Goal: Information Seeking & Learning: Learn about a topic

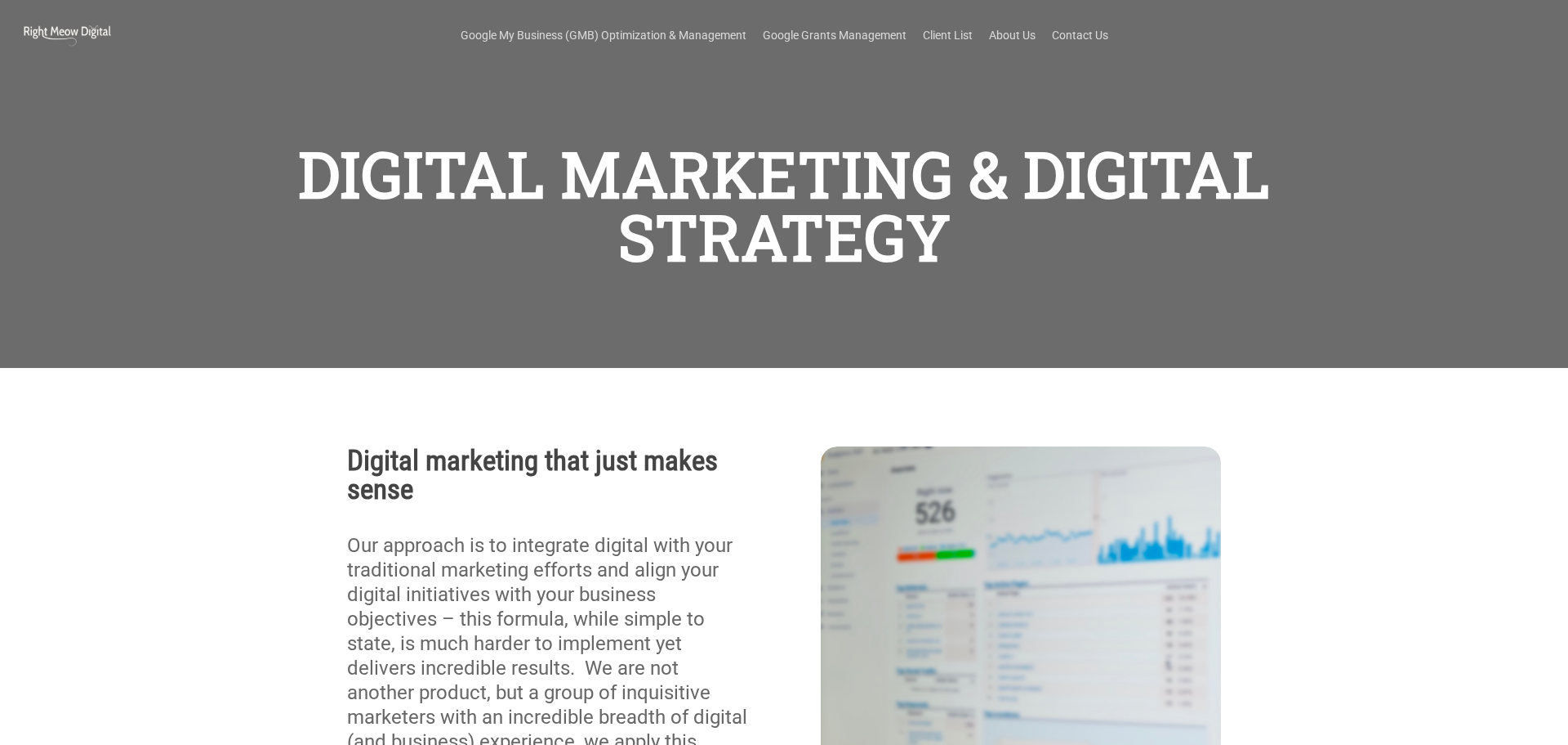
scroll to position [257, 0]
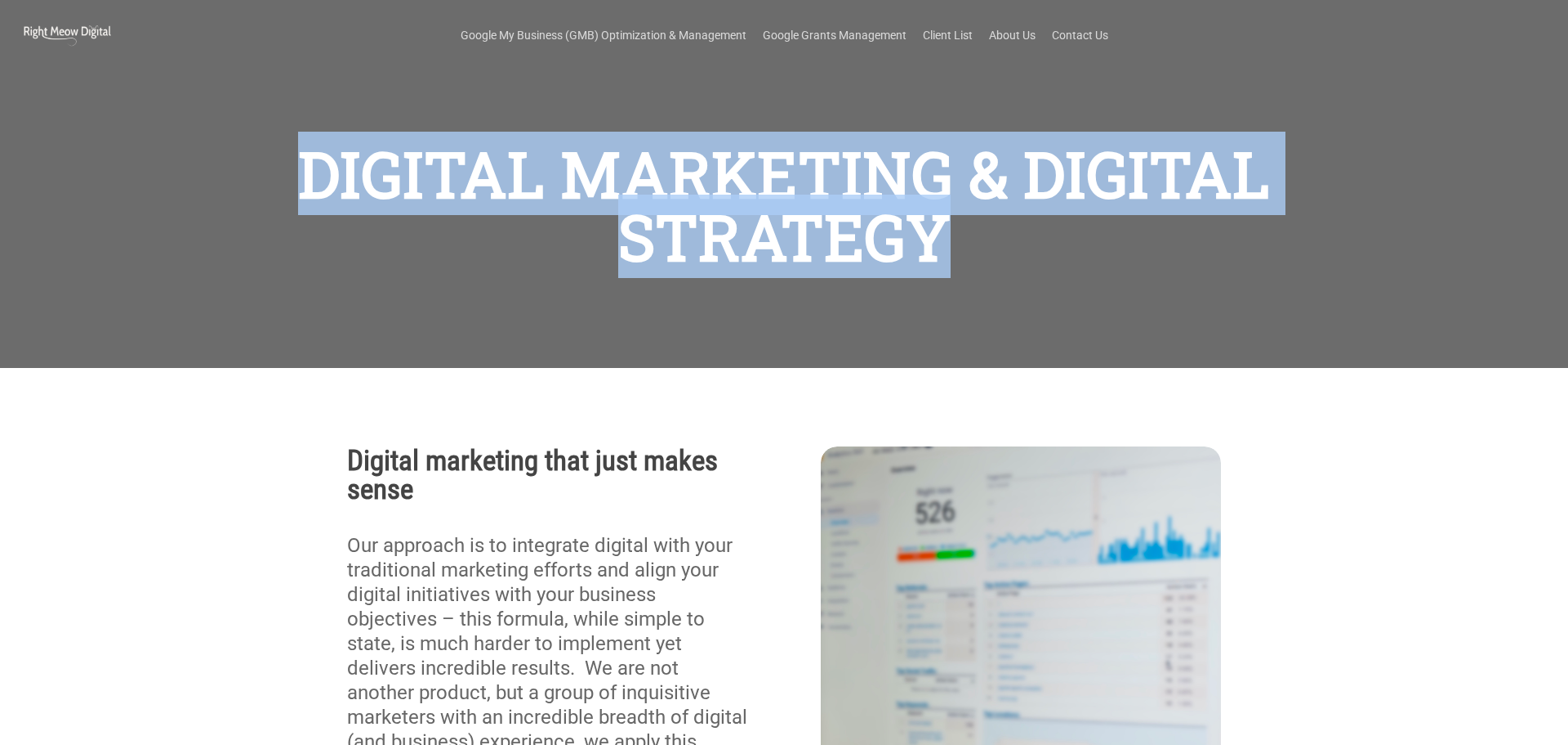
drag, startPoint x: 271, startPoint y: 172, endPoint x: 1037, endPoint y: 279, distance: 773.4
click at [1037, 279] on div "DIGITAL MARKETING & DIGITAL STRATEGY" at bounding box center [785, 184] width 1164 height 367
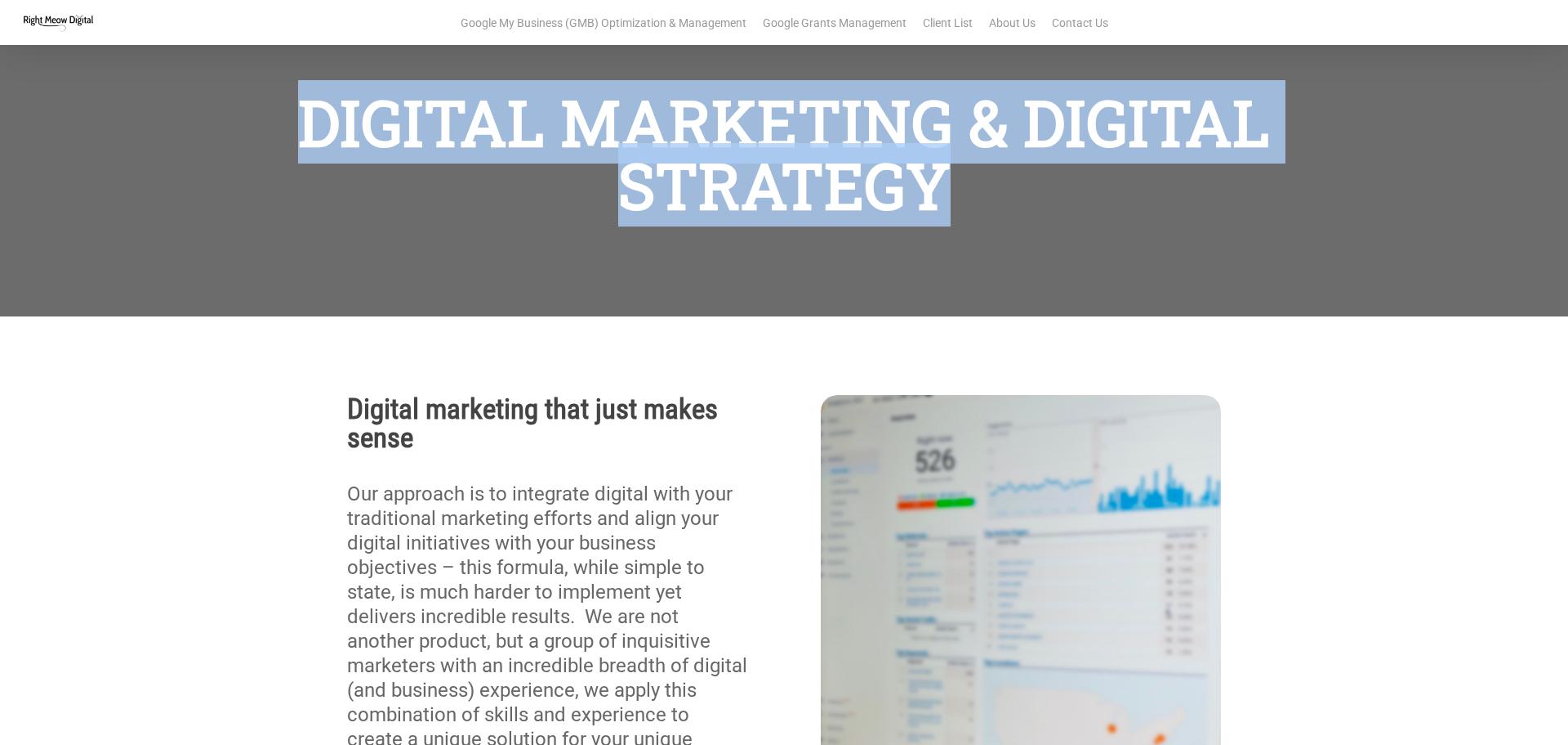
scroll to position [273, 0]
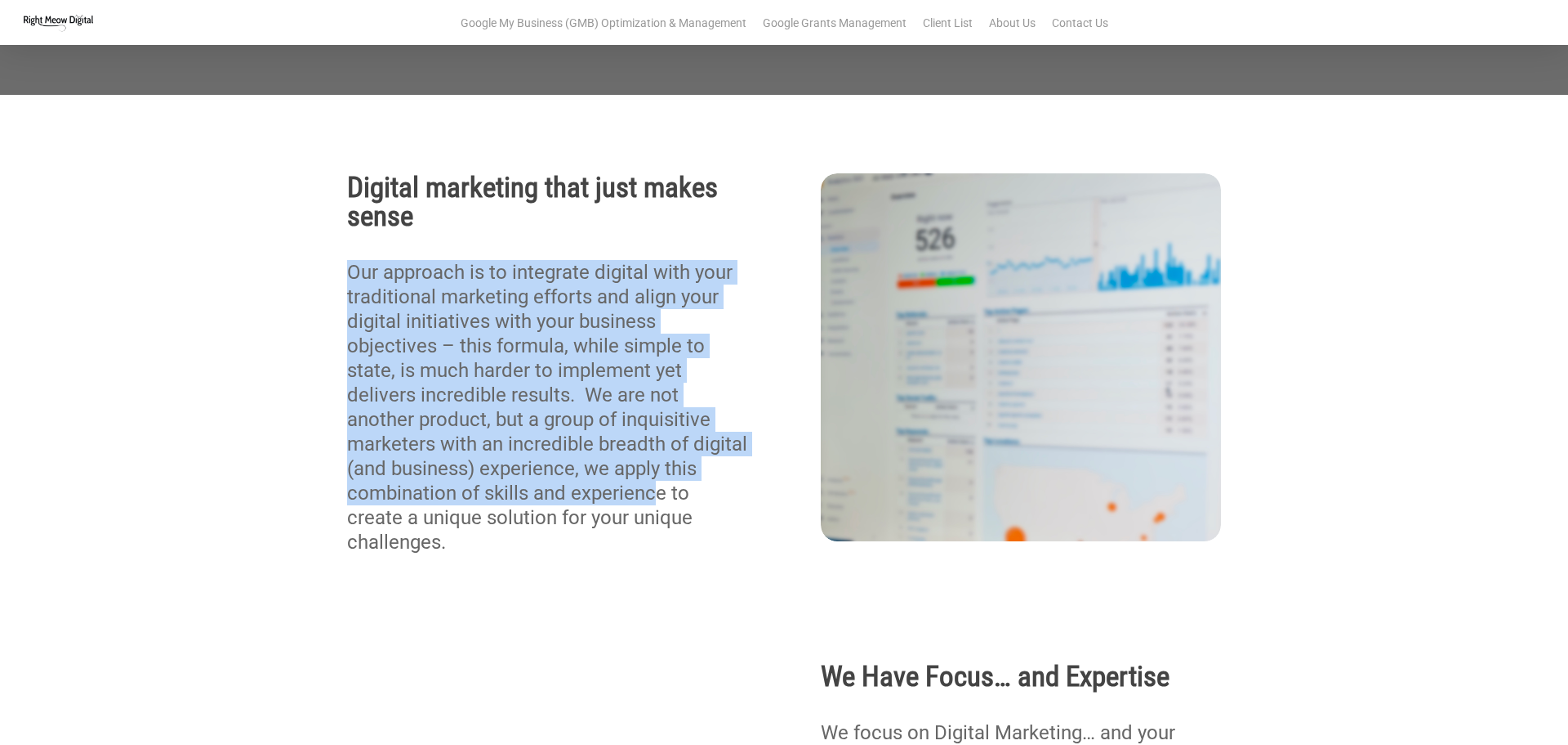
drag, startPoint x: 338, startPoint y: 271, endPoint x: 658, endPoint y: 502, distance: 394.7
click at [658, 502] on div "Digital marketing that just makes sense Our approach is to integrate digital wi…" at bounding box center [547, 363] width 474 height 380
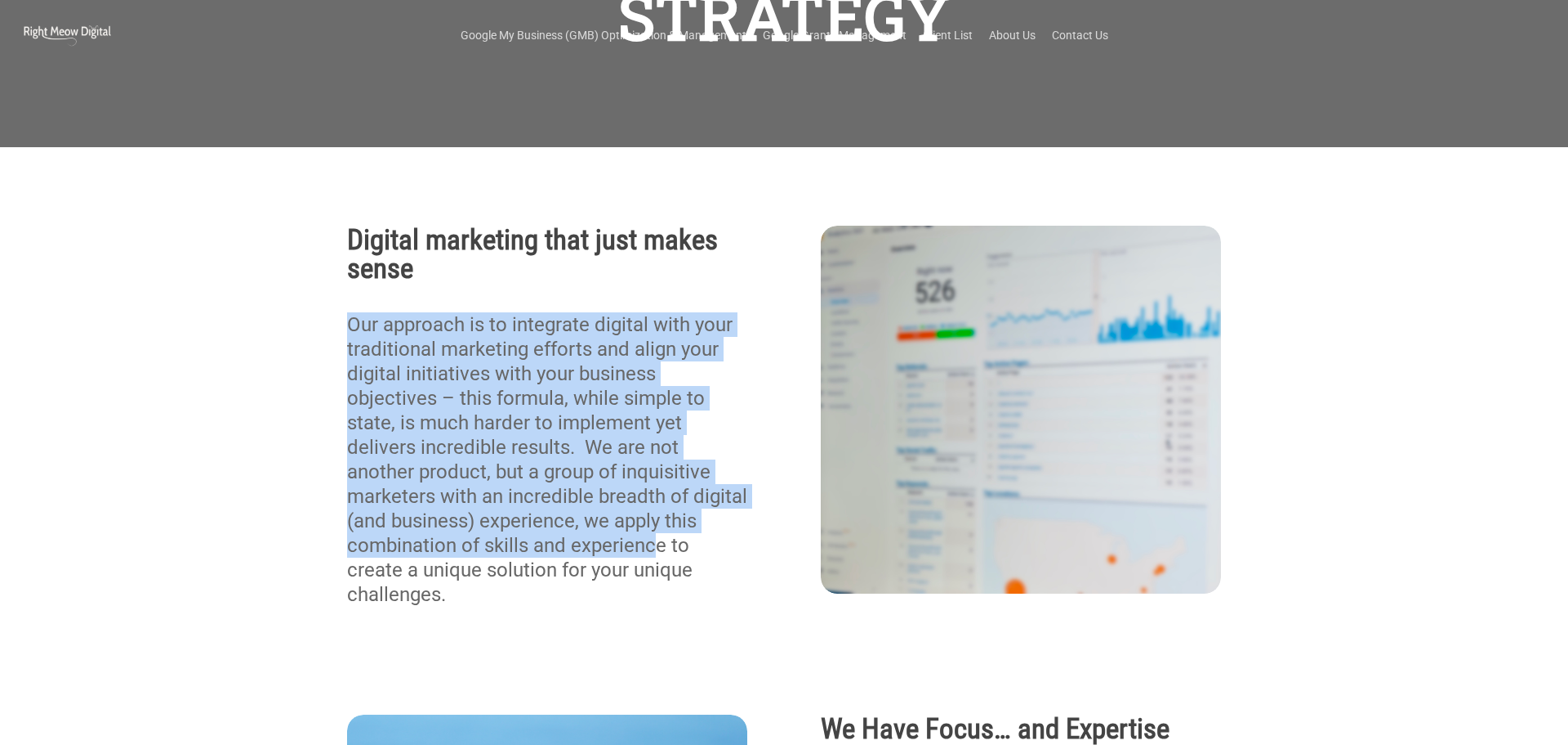
scroll to position [0, 0]
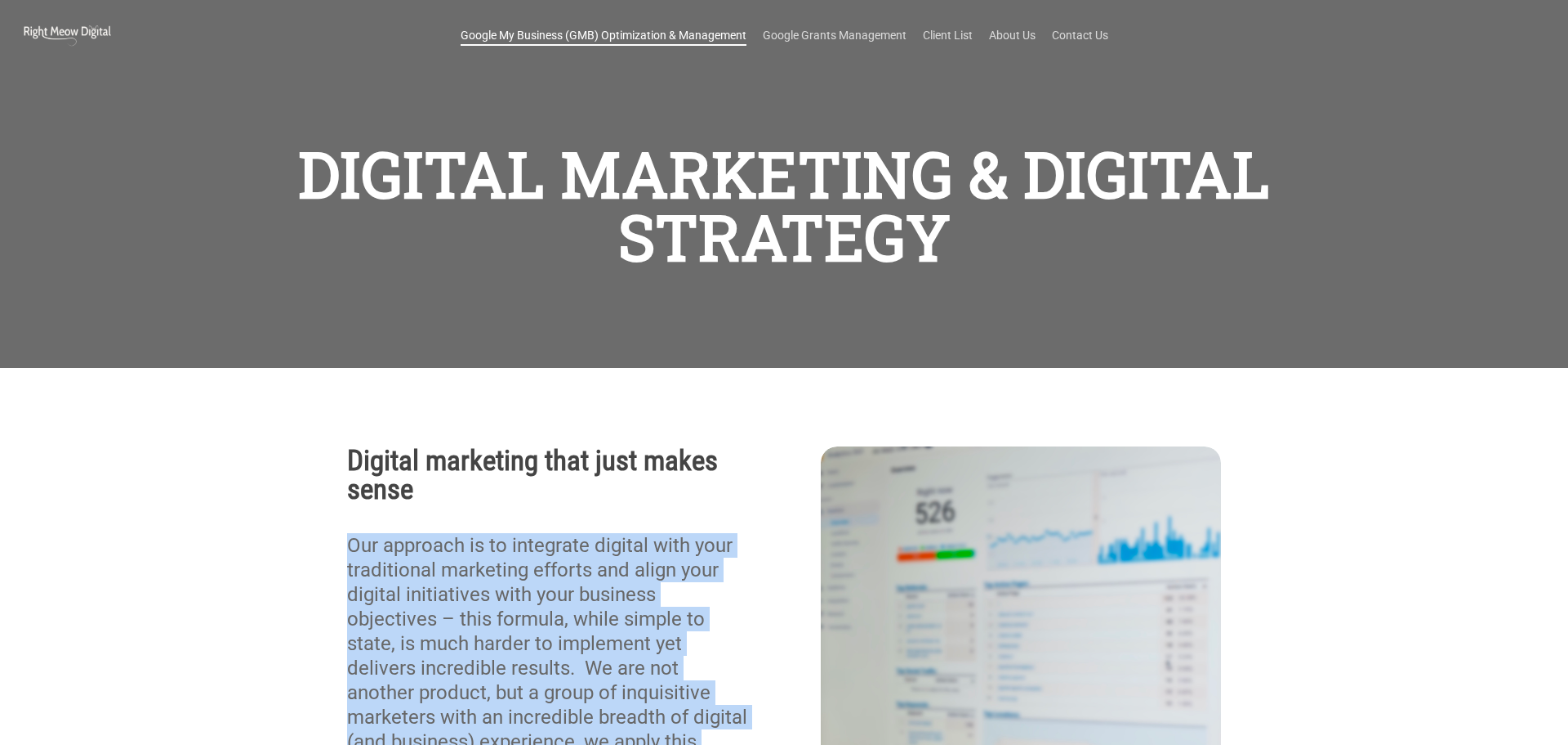
click at [642, 37] on link "Google My Business (GMB) Optimization & Management" at bounding box center [604, 35] width 285 height 16
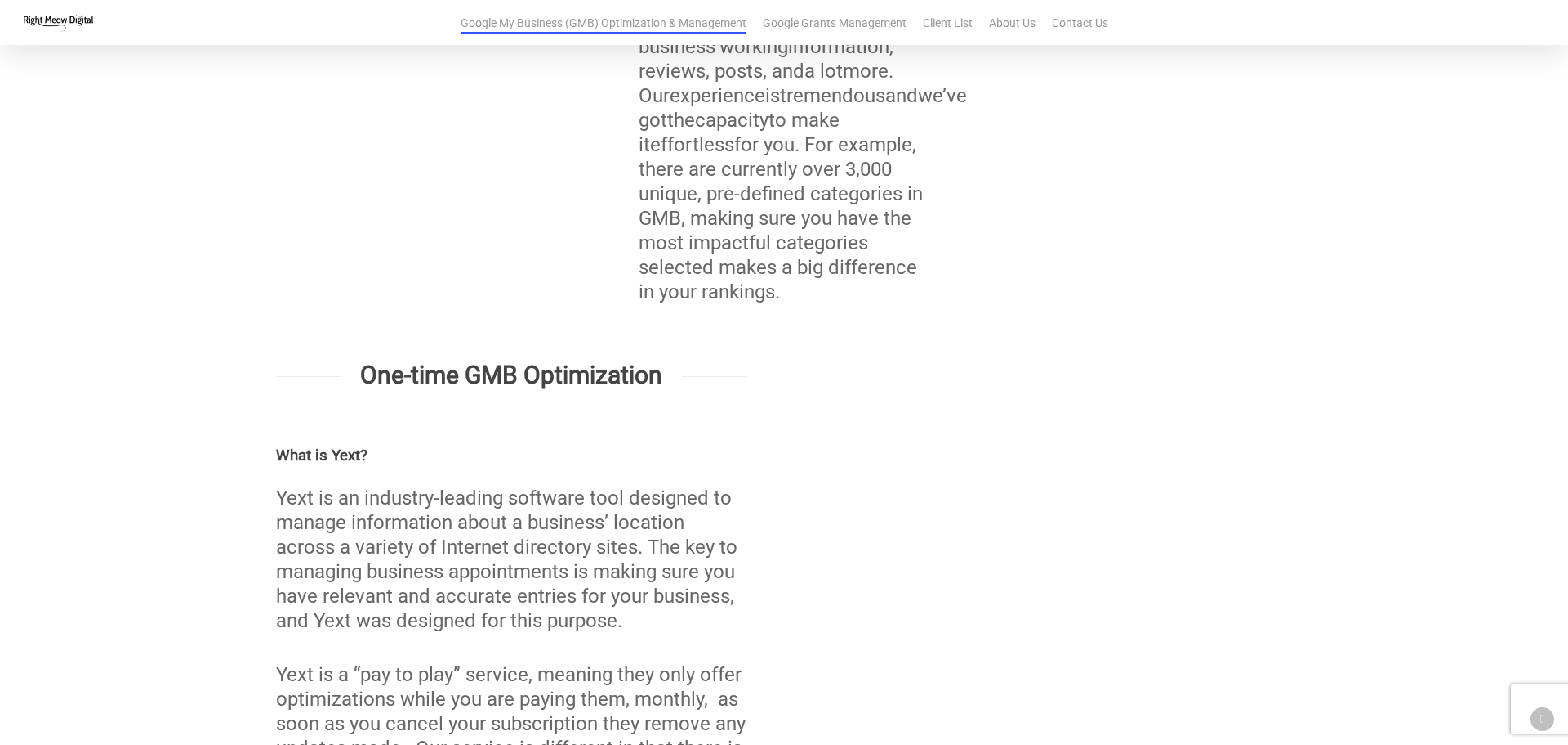
scroll to position [2976, 0]
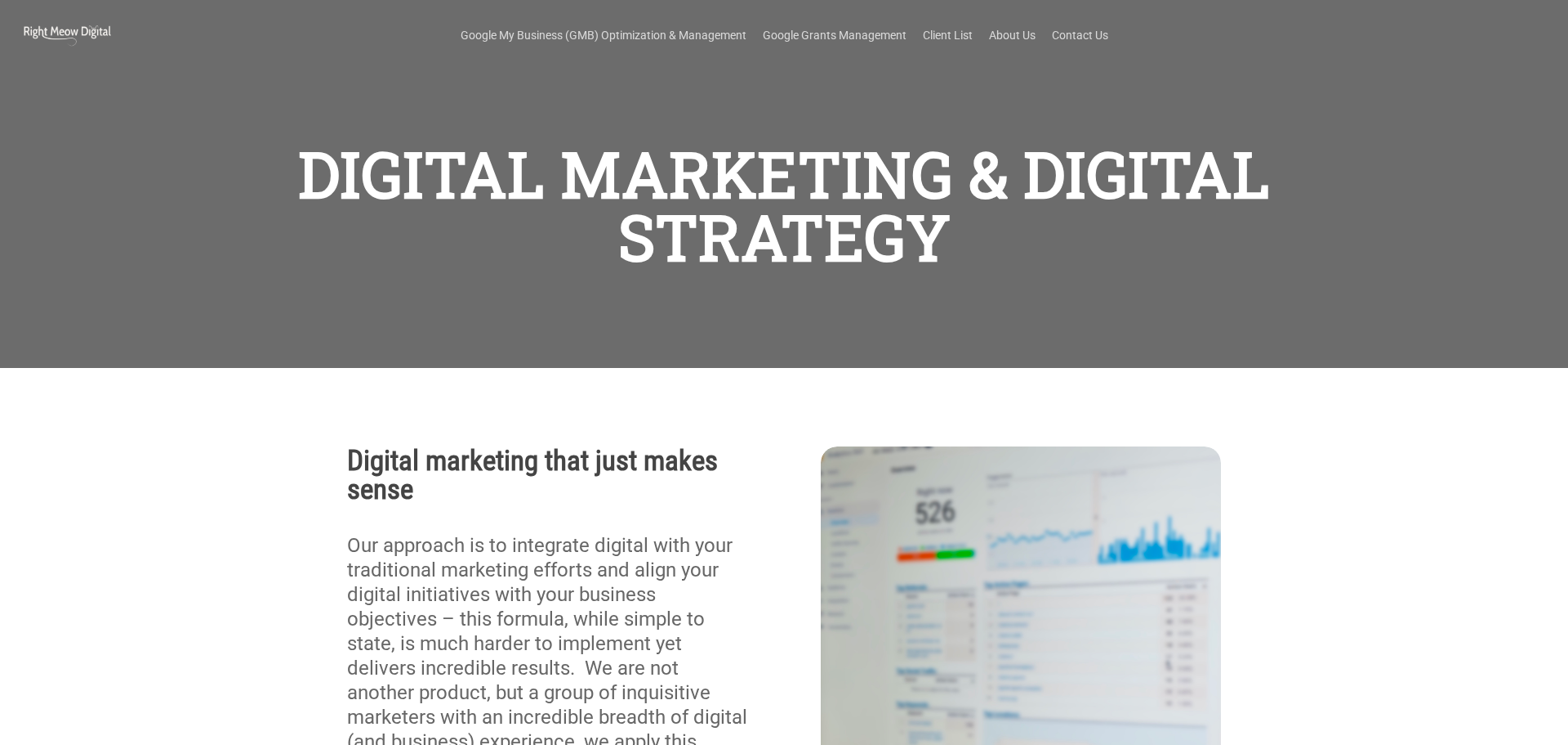
scroll to position [257, 0]
